Goal: Find specific page/section: Find specific page/section

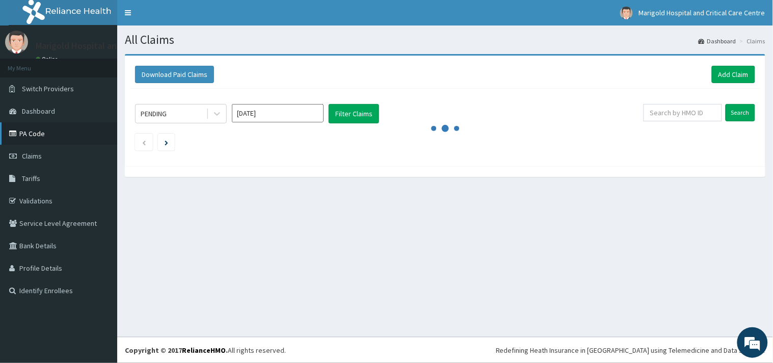
click at [52, 136] on link "PA Code" at bounding box center [58, 133] width 117 height 22
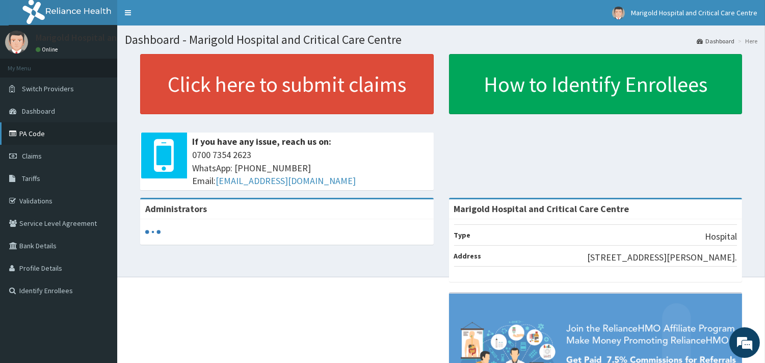
click at [40, 134] on link "PA Code" at bounding box center [58, 133] width 117 height 22
